Goal: Check status

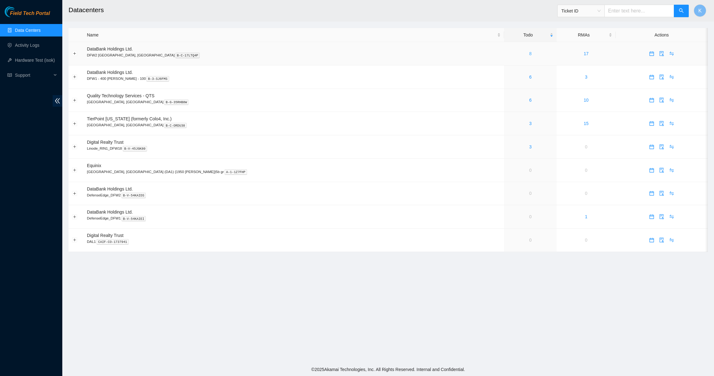
click at [530, 53] on link "8" at bounding box center [531, 53] width 2 height 5
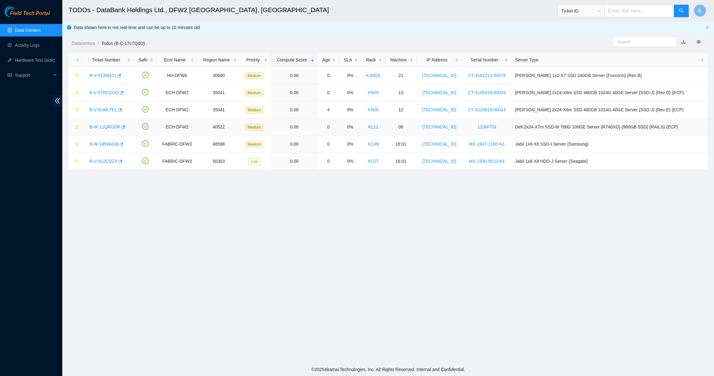
click at [104, 127] on link "B-W-11QRUDR" at bounding box center [104, 126] width 31 height 5
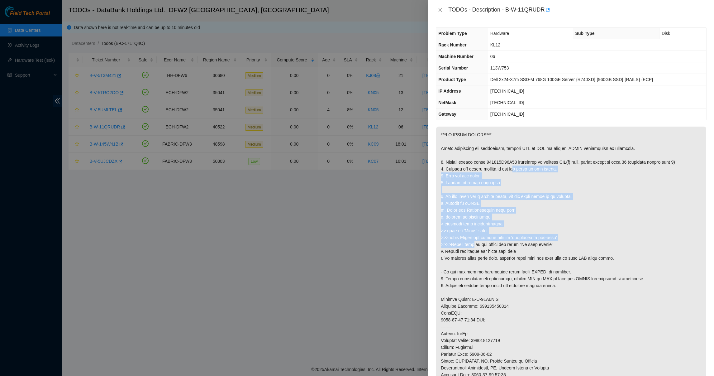
drag, startPoint x: 493, startPoint y: 189, endPoint x: 493, endPoint y: 223, distance: 33.7
click at [493, 223] on p at bounding box center [571, 299] width 270 height 345
drag, startPoint x: 493, startPoint y: 223, endPoint x: 558, endPoint y: 185, distance: 74.6
click at [558, 185] on p at bounding box center [571, 299] width 270 height 345
click at [521, 180] on p at bounding box center [571, 299] width 270 height 345
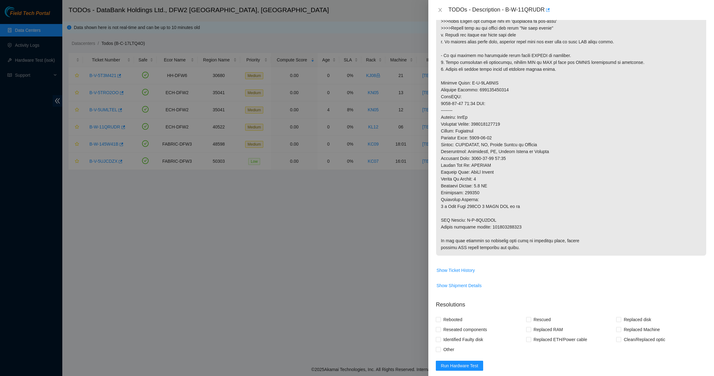
scroll to position [232, 0]
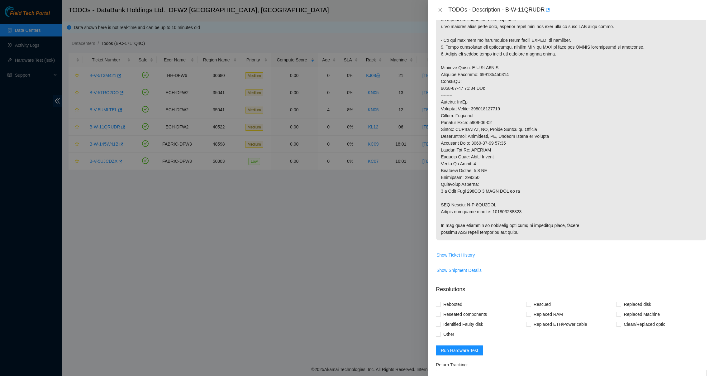
click at [448, 265] on td "Show Ticket History" at bounding box center [571, 257] width 271 height 15
click at [452, 258] on span "Show Ticket History" at bounding box center [456, 255] width 38 height 7
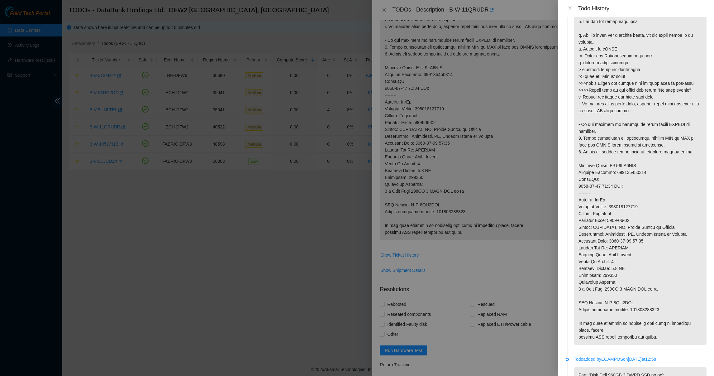
scroll to position [0, 0]
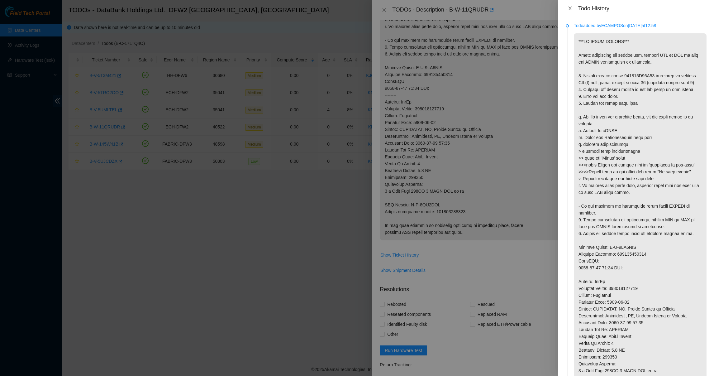
click at [569, 8] on icon "close" at bounding box center [570, 8] width 5 height 5
